Goal: Navigation & Orientation: Find specific page/section

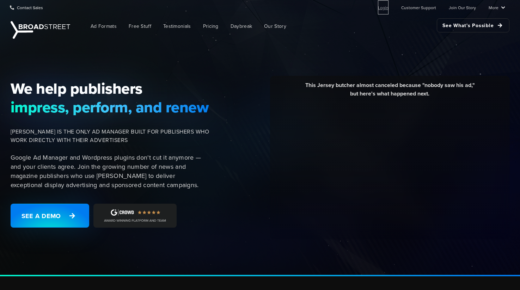
click at [387, 6] on link "Login" at bounding box center [383, 7] width 11 height 14
click at [502, 8] on link "More" at bounding box center [497, 7] width 17 height 14
click at [385, 8] on link "Login" at bounding box center [383, 7] width 11 height 14
